Goal: Transaction & Acquisition: Purchase product/service

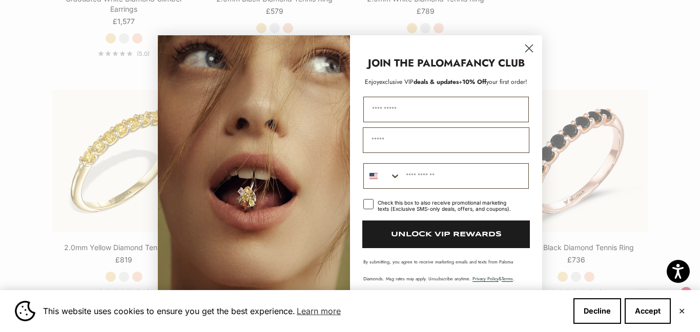
scroll to position [1589, 0]
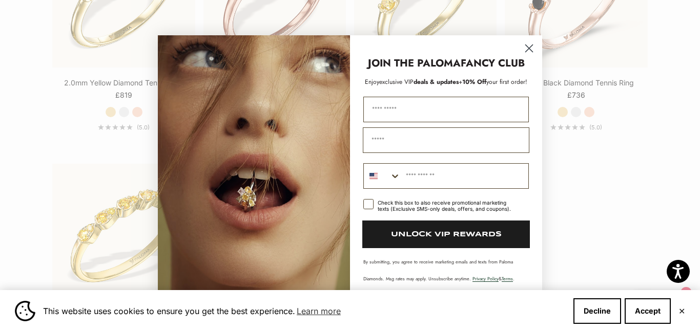
click at [526, 49] on circle "Close dialog" at bounding box center [528, 47] width 17 height 17
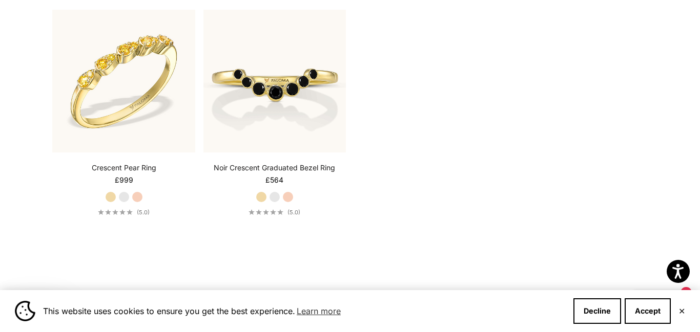
scroll to position [0, 0]
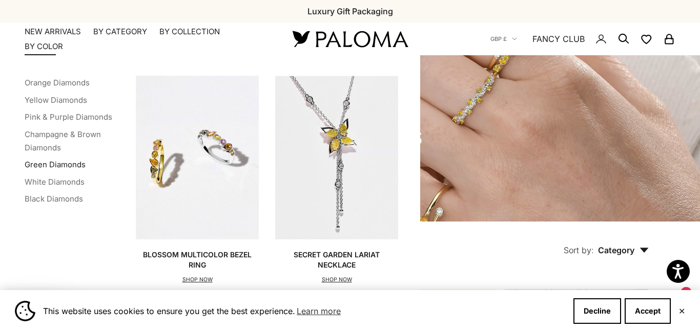
click at [58, 161] on link "Green Diamonds" at bounding box center [55, 165] width 61 height 10
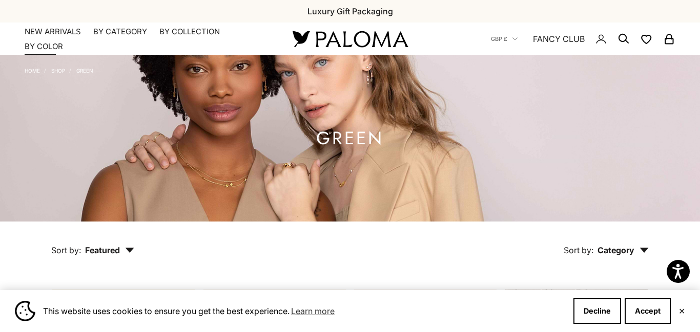
click at [41, 45] on summary "By Color" at bounding box center [44, 46] width 38 height 10
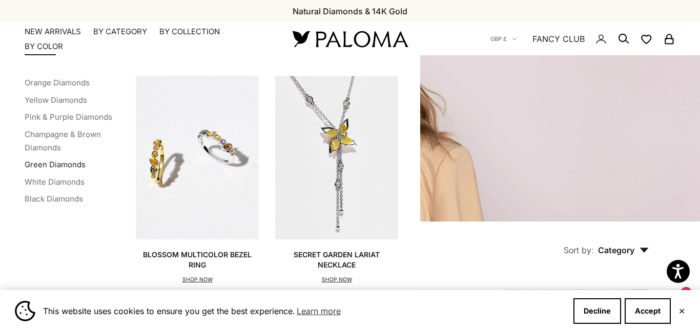
click at [37, 165] on link "Green Diamonds" at bounding box center [55, 165] width 61 height 10
click at [73, 116] on link "Pink & Purple Diamonds" at bounding box center [69, 117] width 88 height 10
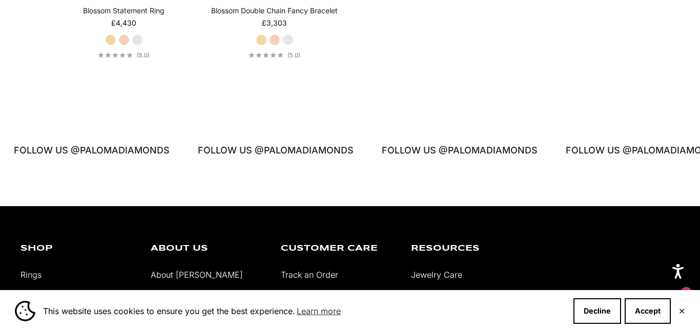
scroll to position [675, 0]
click at [290, 42] on label "White Gold" at bounding box center [287, 39] width 11 height 11
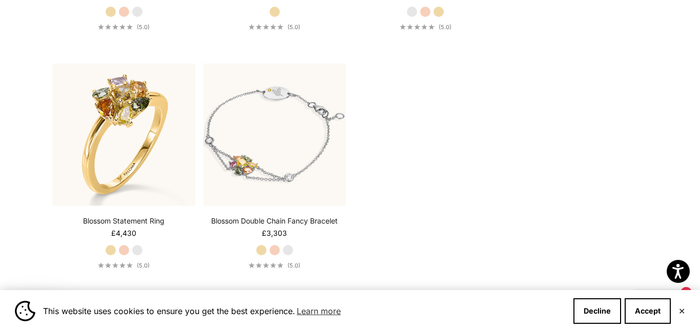
scroll to position [0, 0]
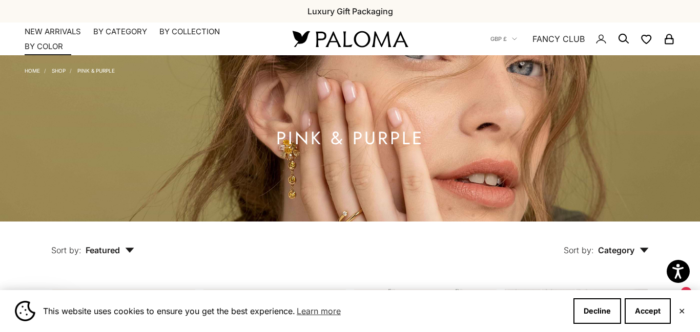
click at [61, 29] on link "NEW ARRIVALS" at bounding box center [53, 32] width 56 height 10
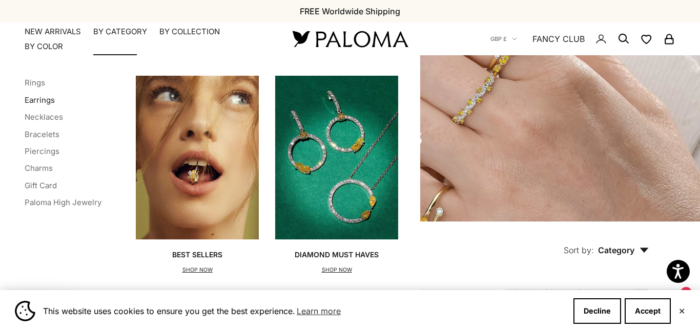
click at [40, 98] on link "Earrings" at bounding box center [40, 100] width 30 height 10
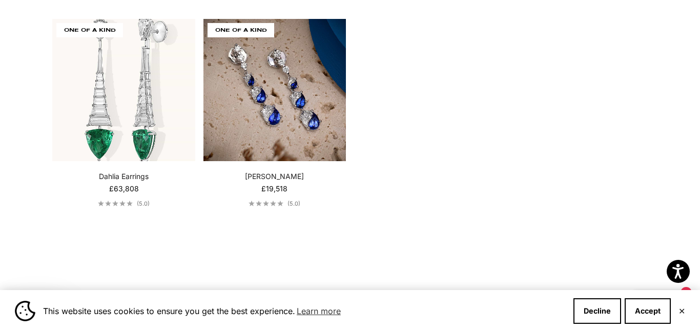
scroll to position [2040, 0]
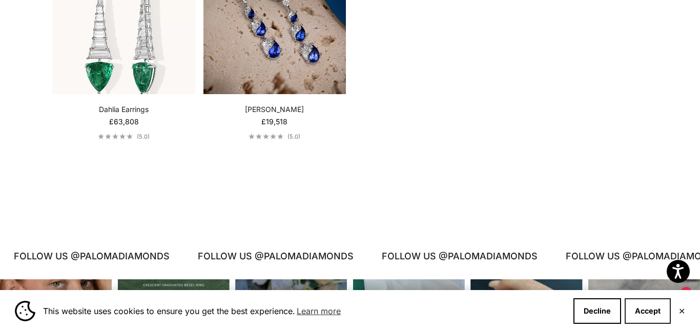
click at [651, 312] on button "Accept" at bounding box center [647, 312] width 46 height 26
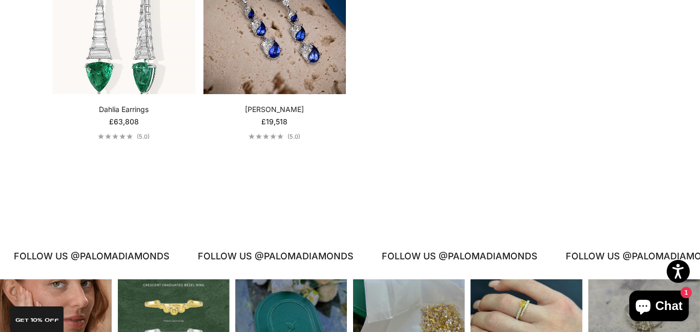
scroll to position [2340, 0]
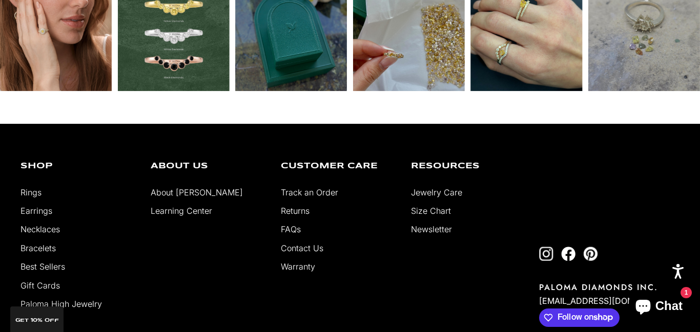
click at [51, 267] on link "Best Sellers" at bounding box center [42, 267] width 45 height 10
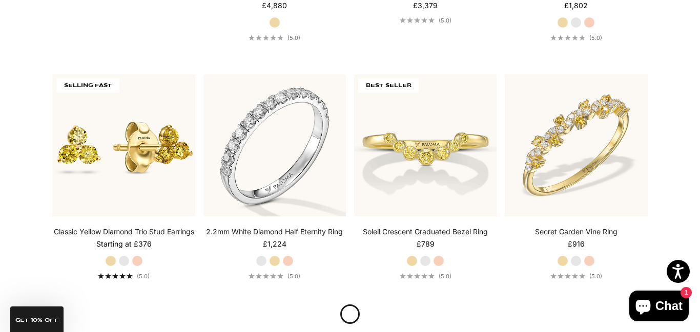
scroll to position [945, 0]
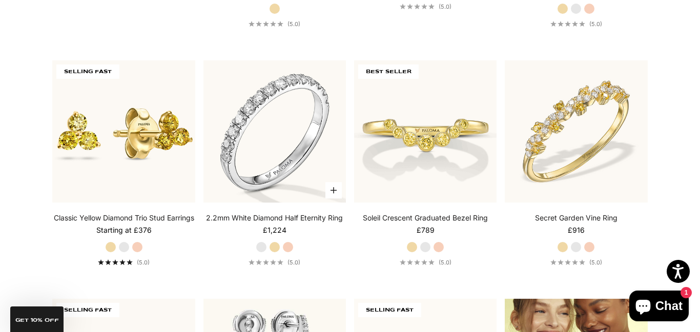
click at [276, 245] on label "Yellow Gold" at bounding box center [274, 247] width 11 height 11
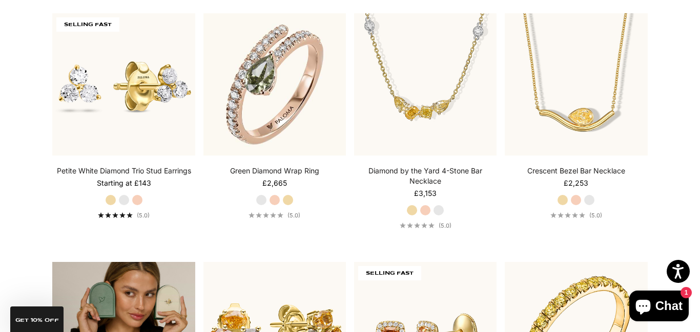
scroll to position [1482, 0]
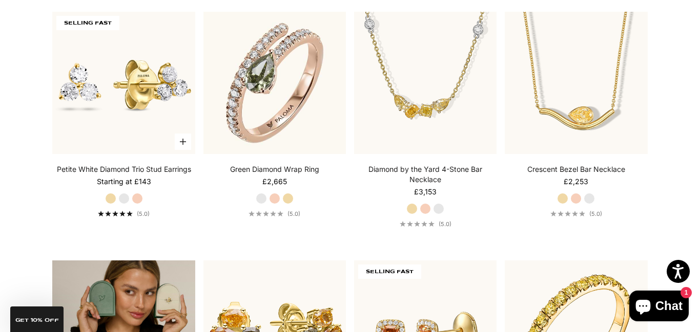
click at [123, 204] on label "White Gold" at bounding box center [123, 198] width 11 height 11
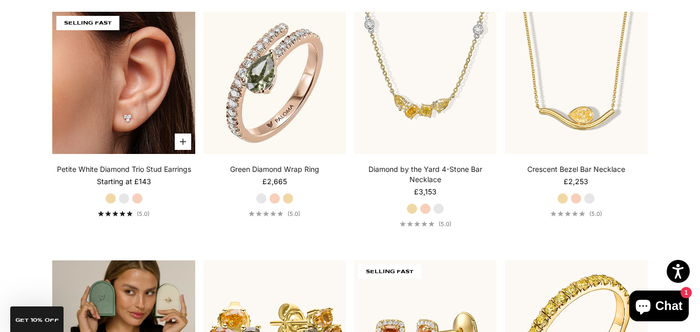
click at [128, 106] on img at bounding box center [123, 83] width 142 height 142
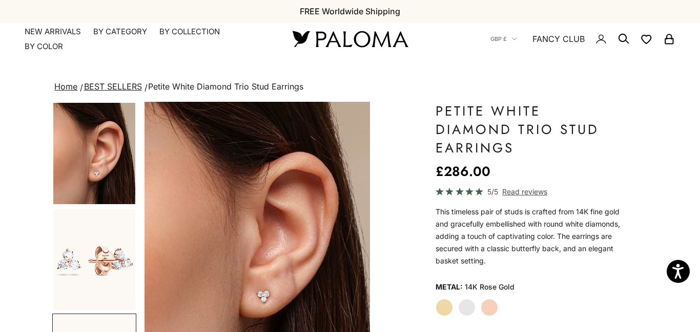
click at [448, 308] on label "Yellow Gold" at bounding box center [443, 307] width 17 height 17
